Goal: Use online tool/utility

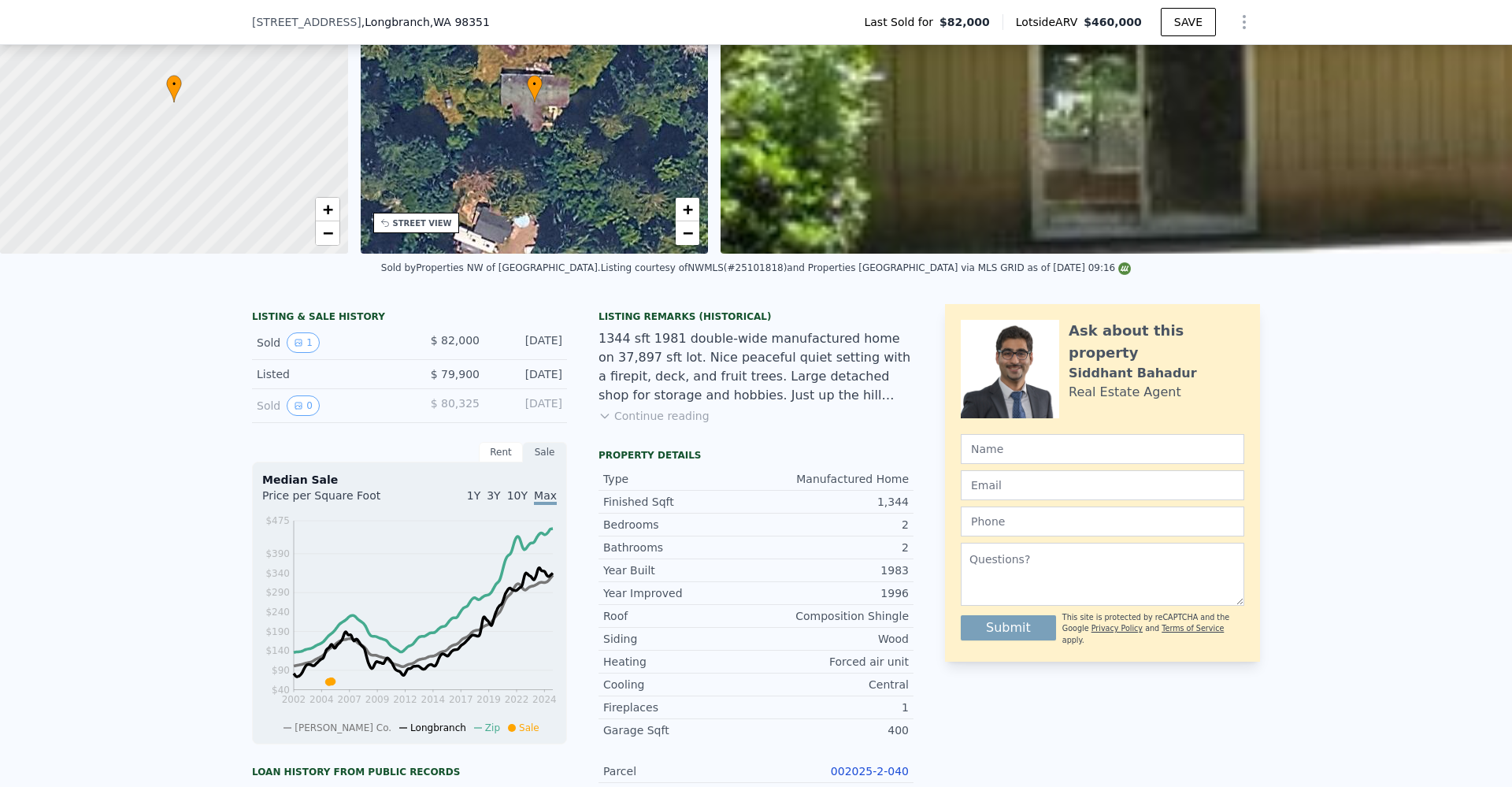
scroll to position [144, 0]
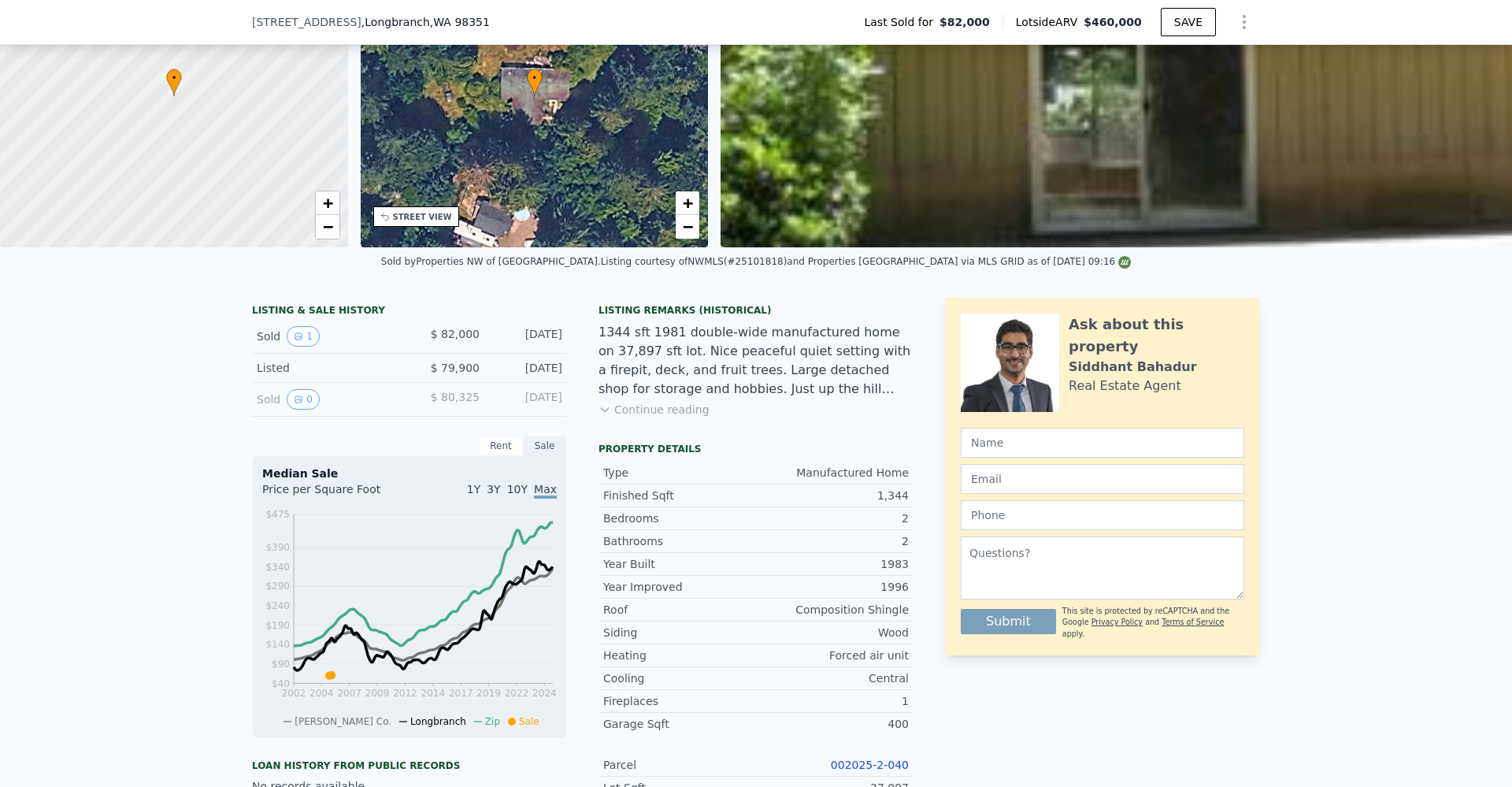
click at [664, 418] on button "Continue reading" at bounding box center [654, 409] width 111 height 15
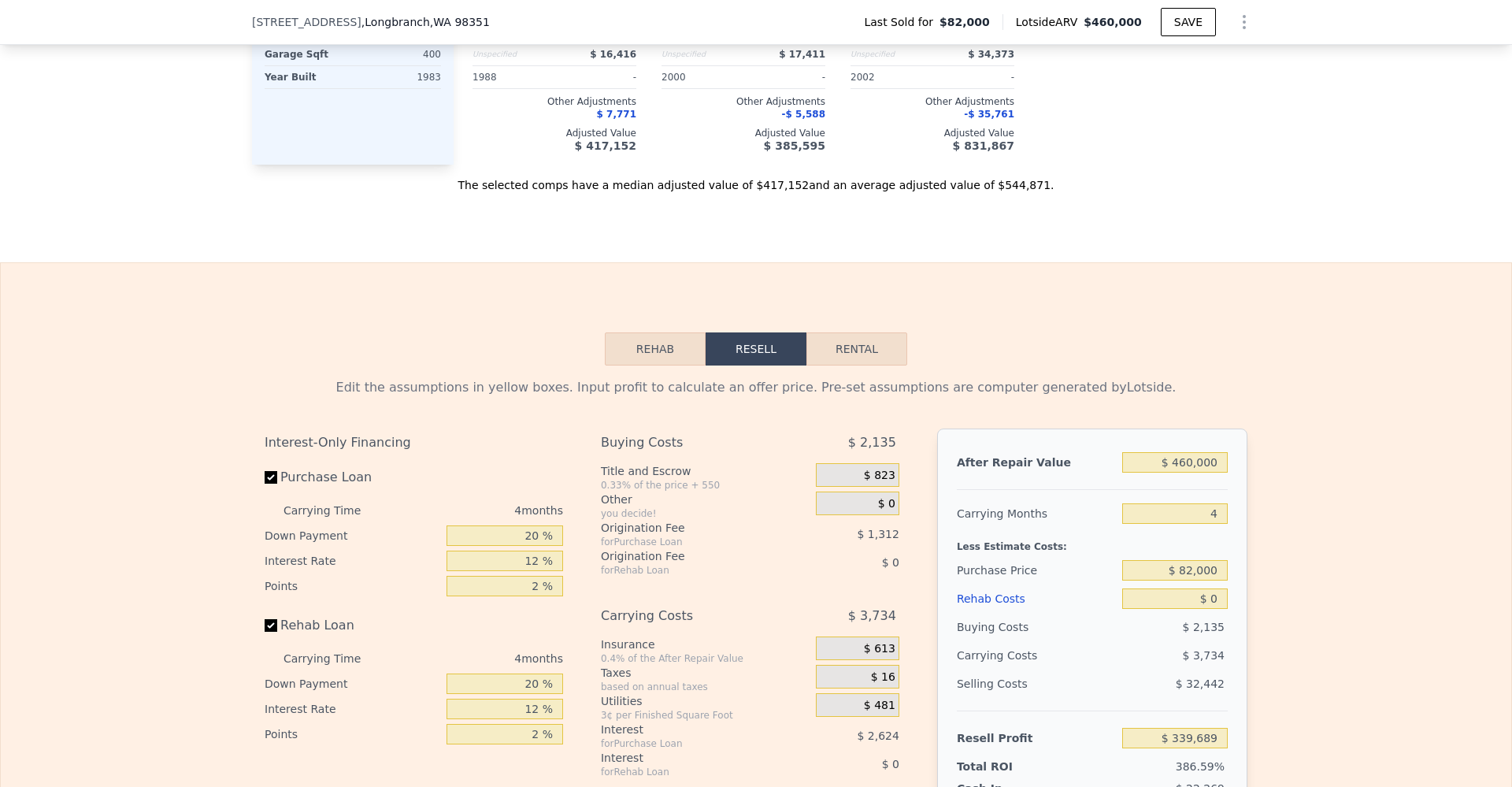
scroll to position [2343, 0]
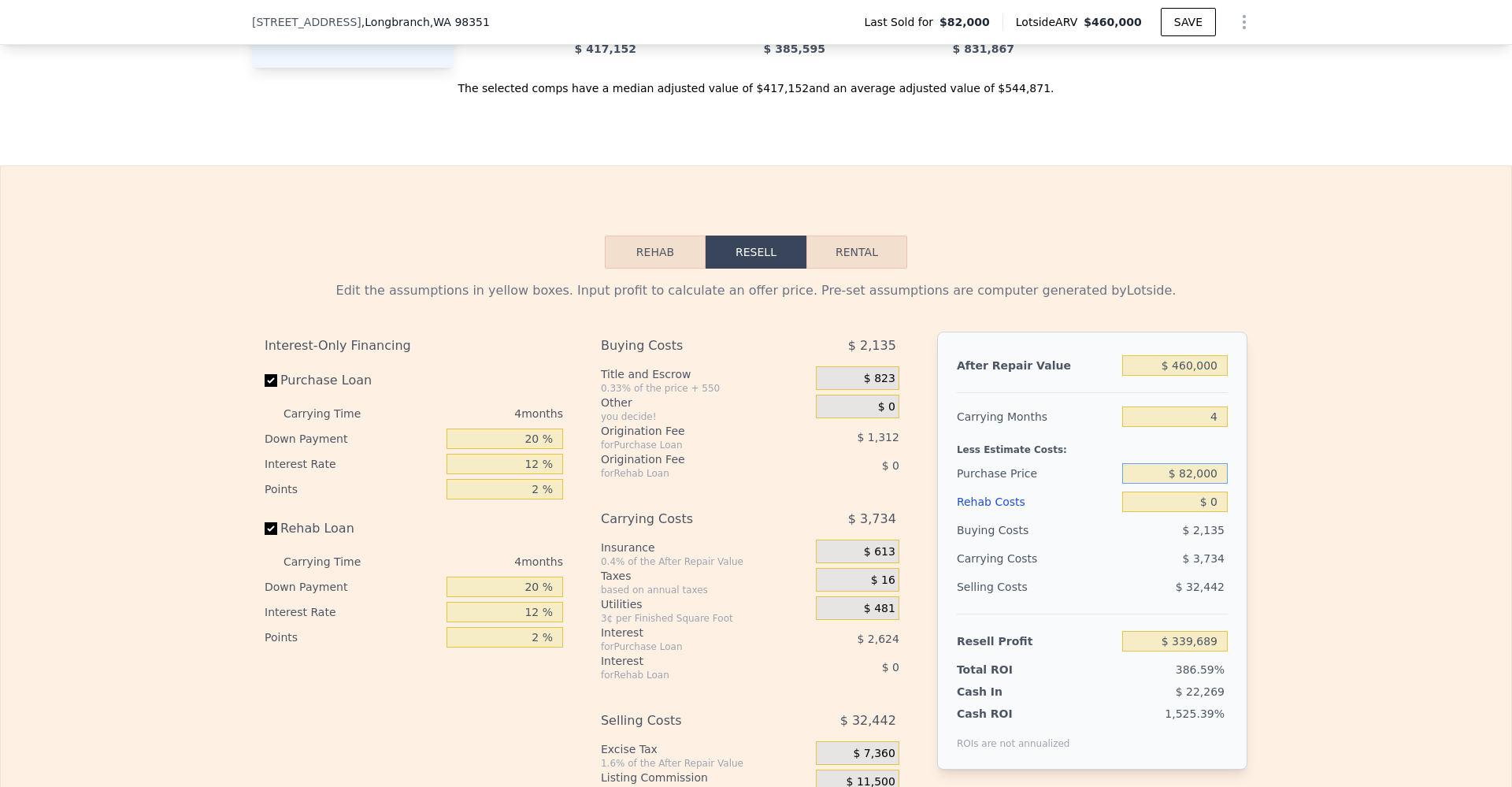
click at [1209, 467] on input "$ 82,000" at bounding box center [1175, 473] width 106 height 20
type input "$ 225,000"
click at [1212, 496] on input "$ 0" at bounding box center [1175, 502] width 106 height 20
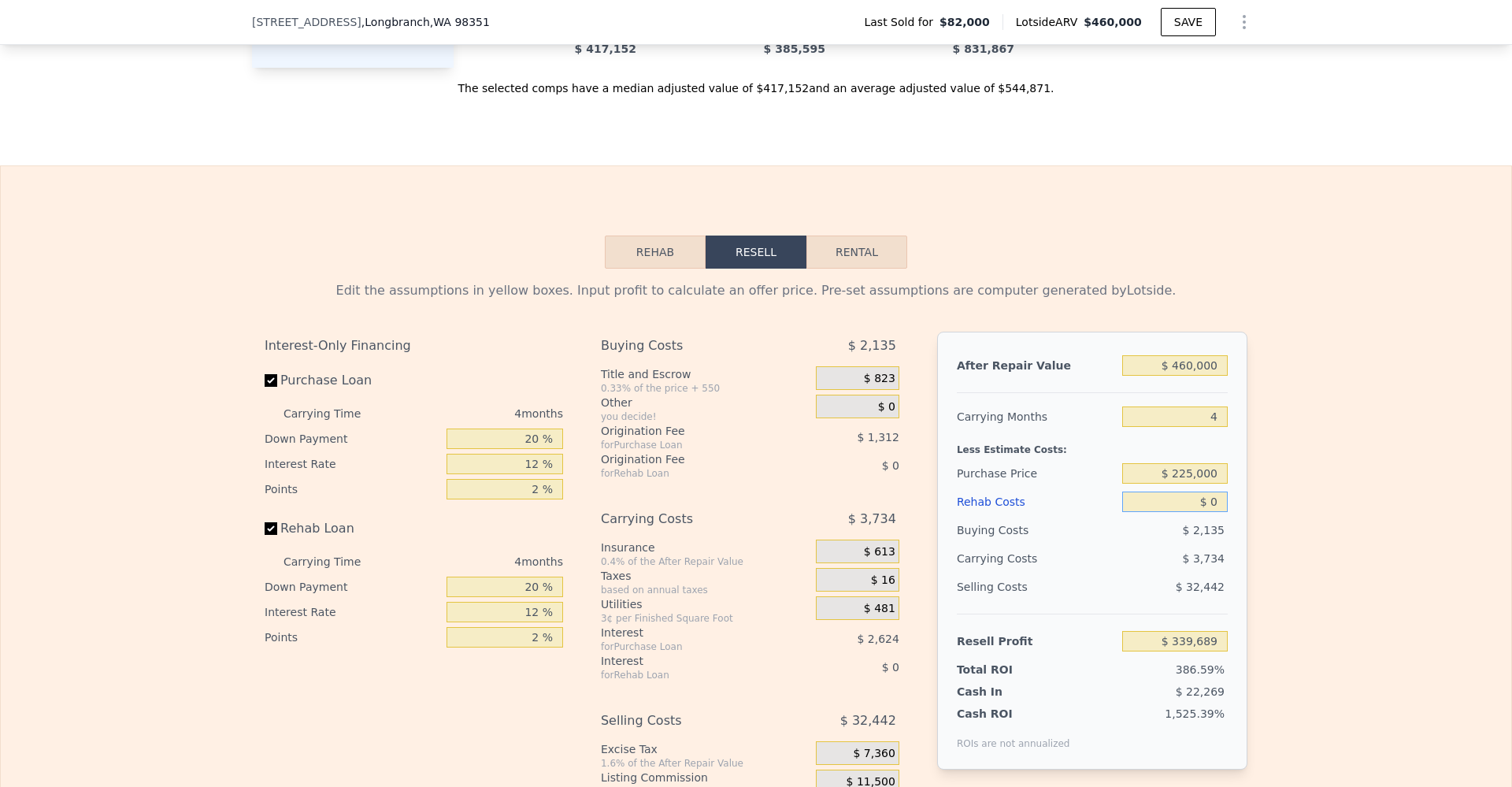
type input "$ 189,349"
click at [1212, 496] on input "$ 0" at bounding box center [1175, 502] width 106 height 20
type input "$ 1"
type input "$ 189,348"
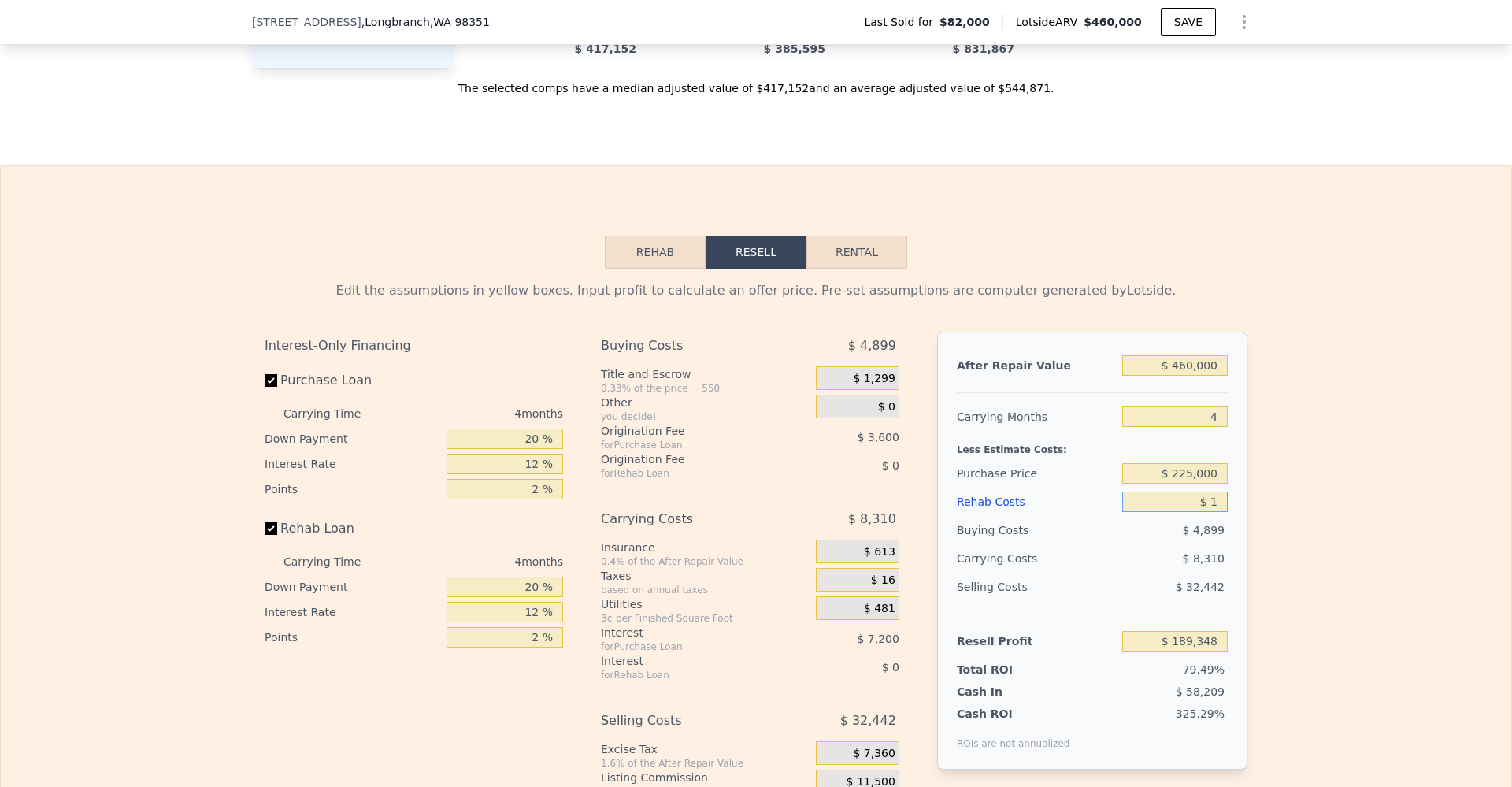
type input "$ 10"
type input "$ 189,339"
type input "$ 100"
type input "$ 189,243"
type input "$ 1,000"
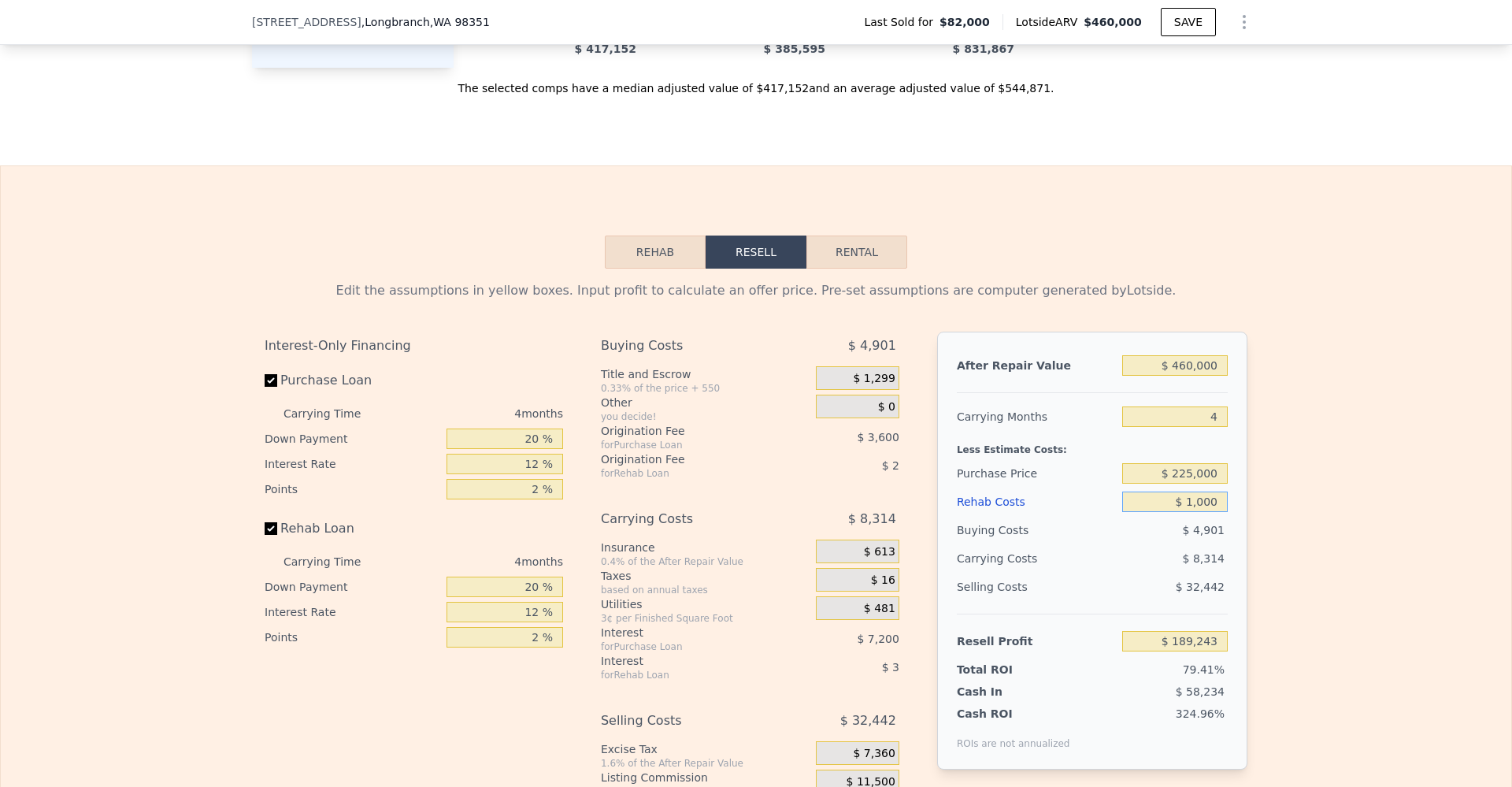
type input "$ 188,301"
type input "$ 10,000"
type input "$ 178,869"
type input "$ 100,000"
type input "$ 84,549"
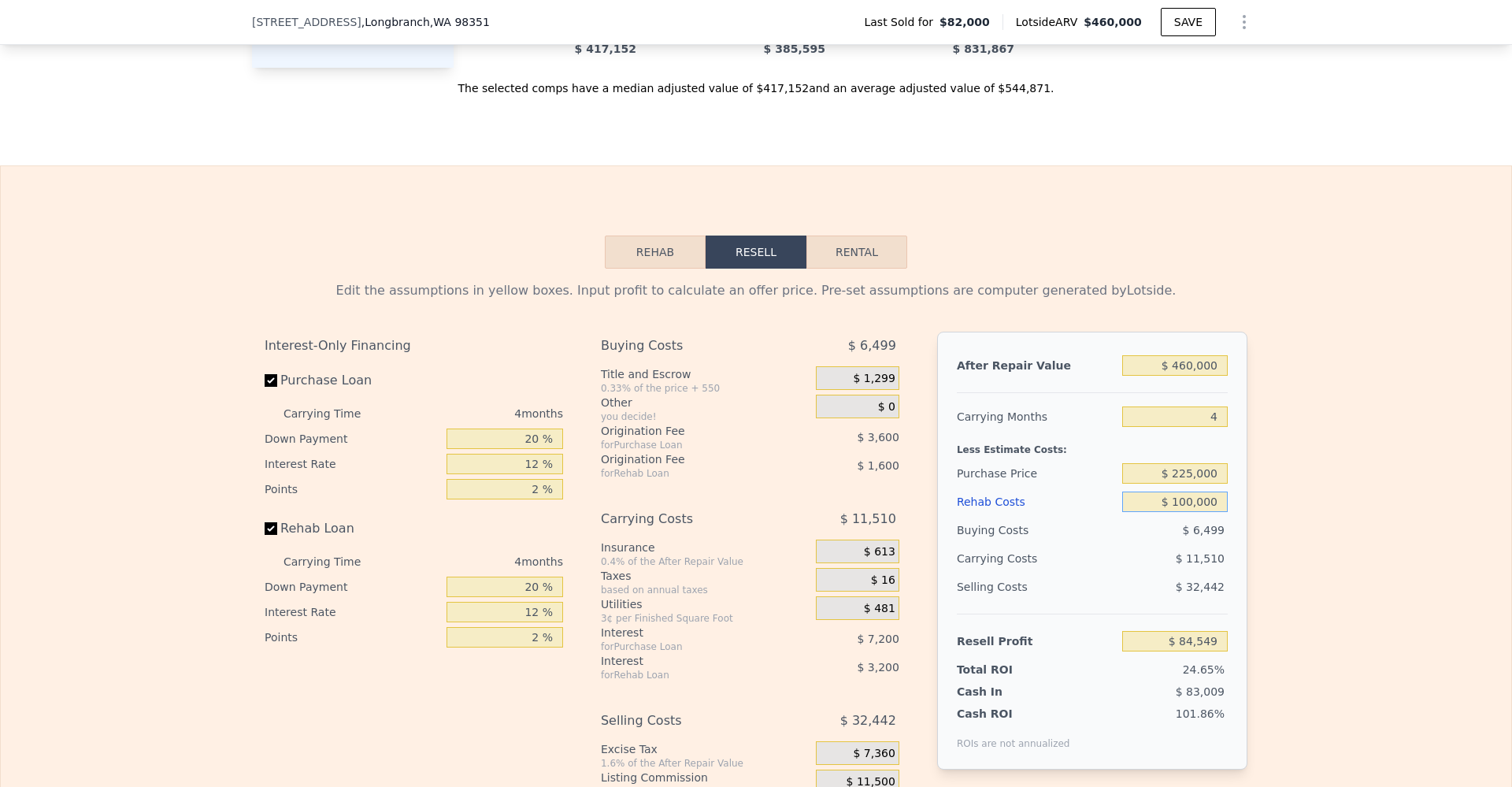
type input "$ 100,000"
click at [1273, 487] on div "Edit the assumptions in yellow boxes. Input profit to calculate an offer price.…" at bounding box center [756, 562] width 1511 height 587
